Goal: Download file/media

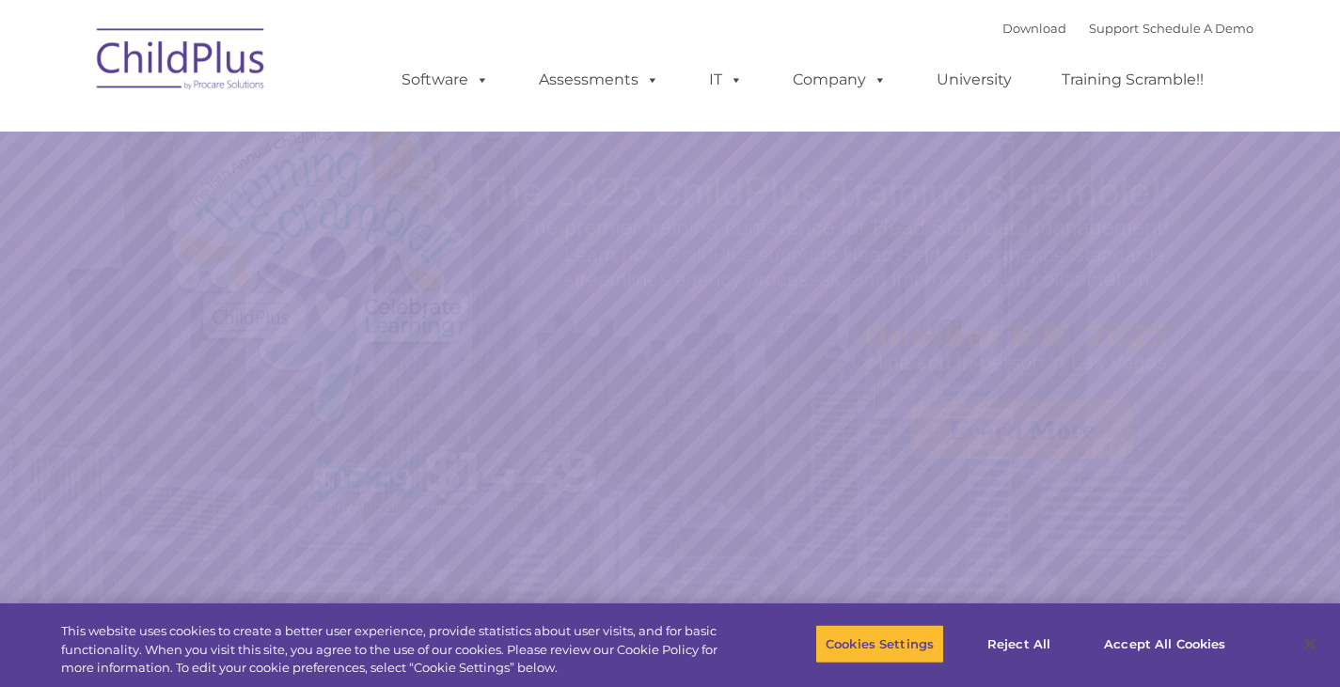
select select "MEDIUM"
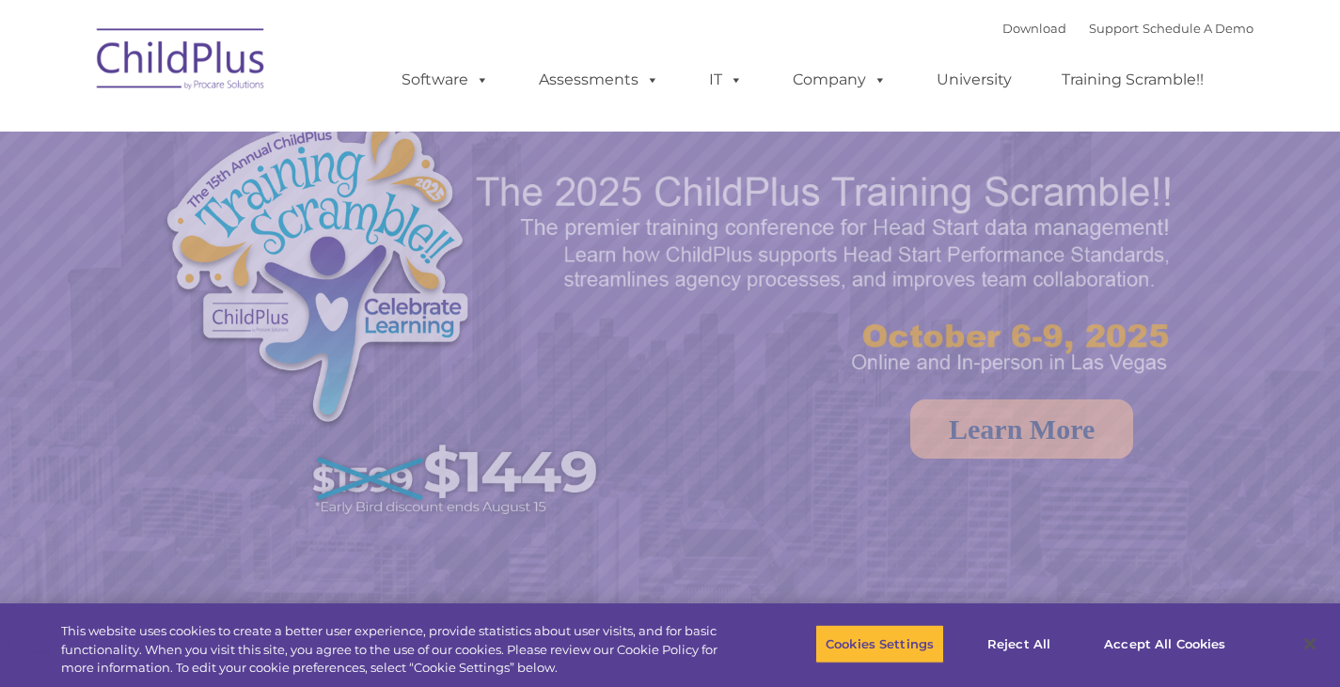
select select "MEDIUM"
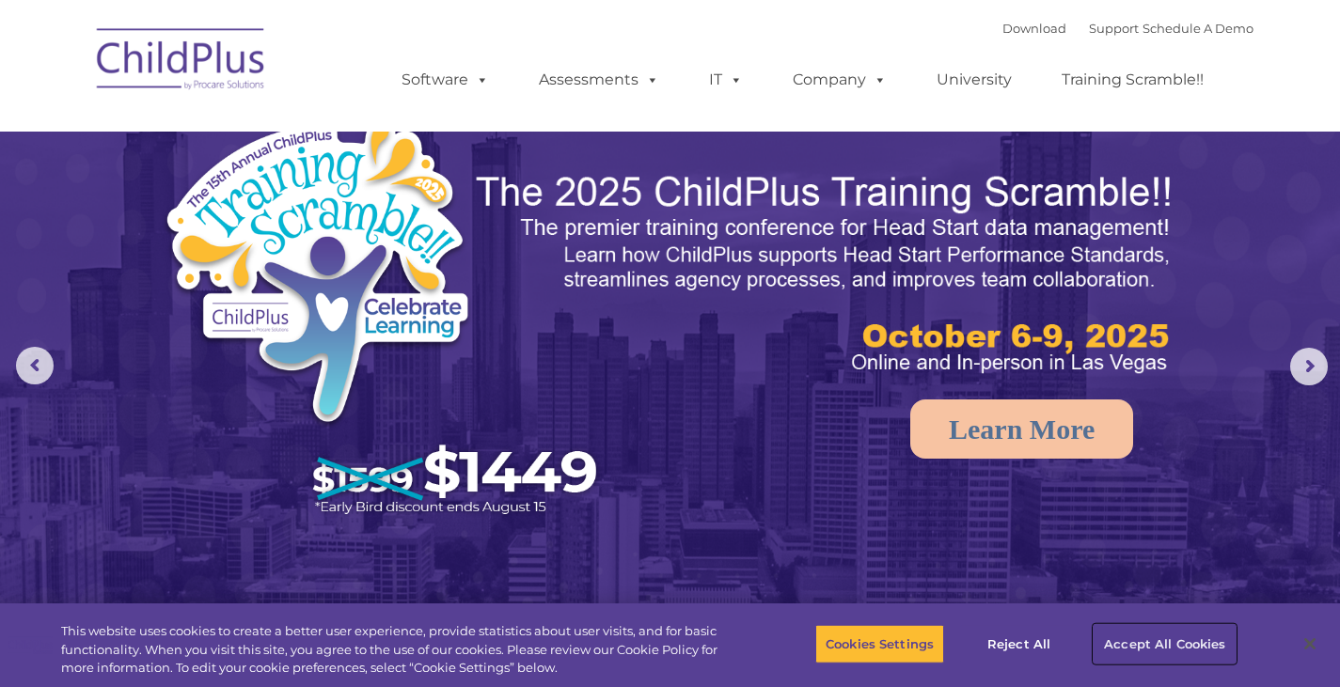
click at [1157, 646] on button "Accept All Cookies" at bounding box center [1165, 643] width 142 height 39
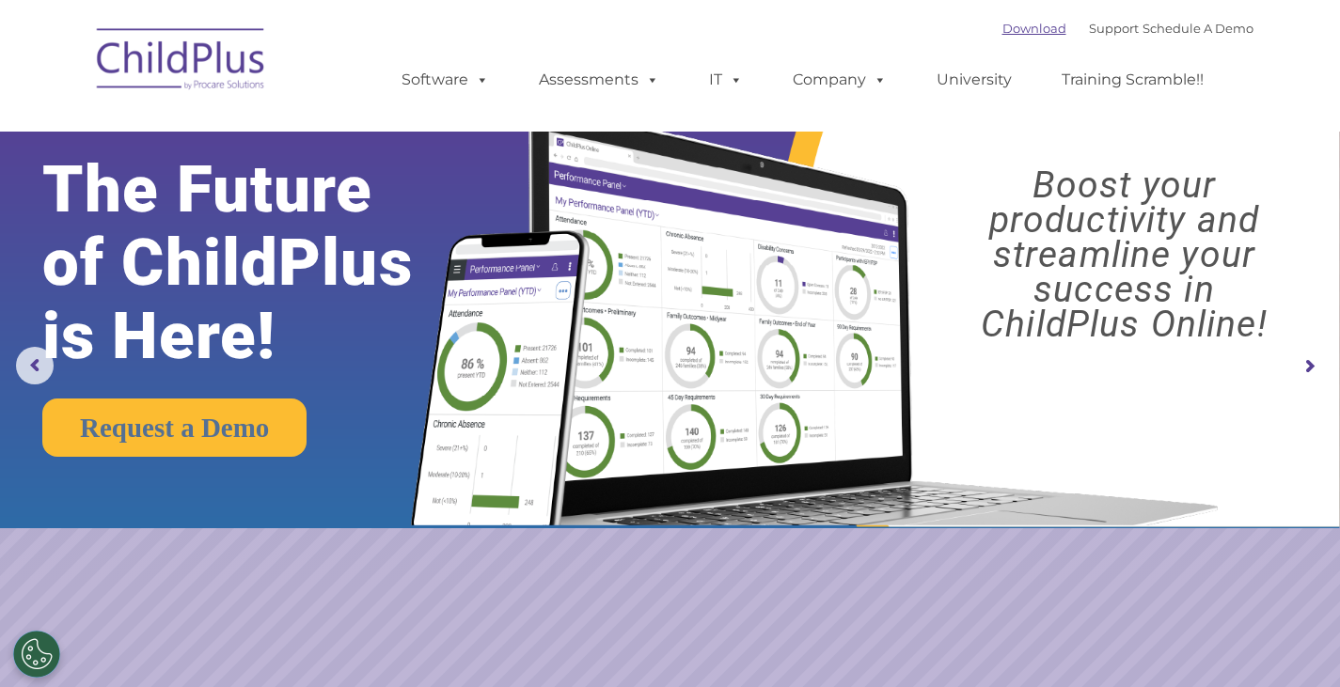
click at [1012, 31] on link "Download" at bounding box center [1034, 28] width 64 height 15
